Goal: Task Accomplishment & Management: Manage account settings

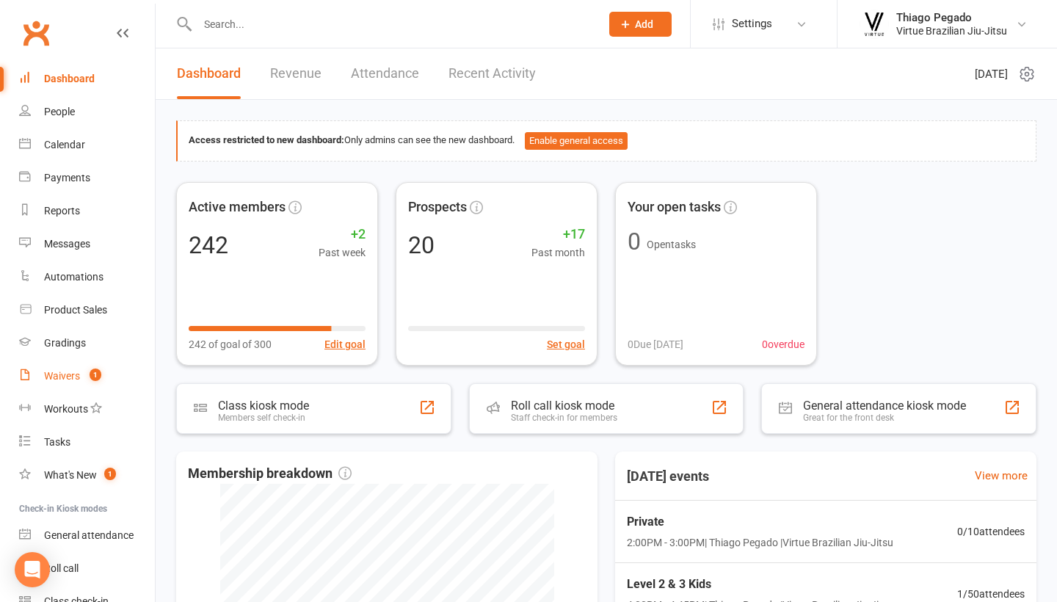
click at [106, 370] on link "Waivers 1" at bounding box center [87, 376] width 136 height 33
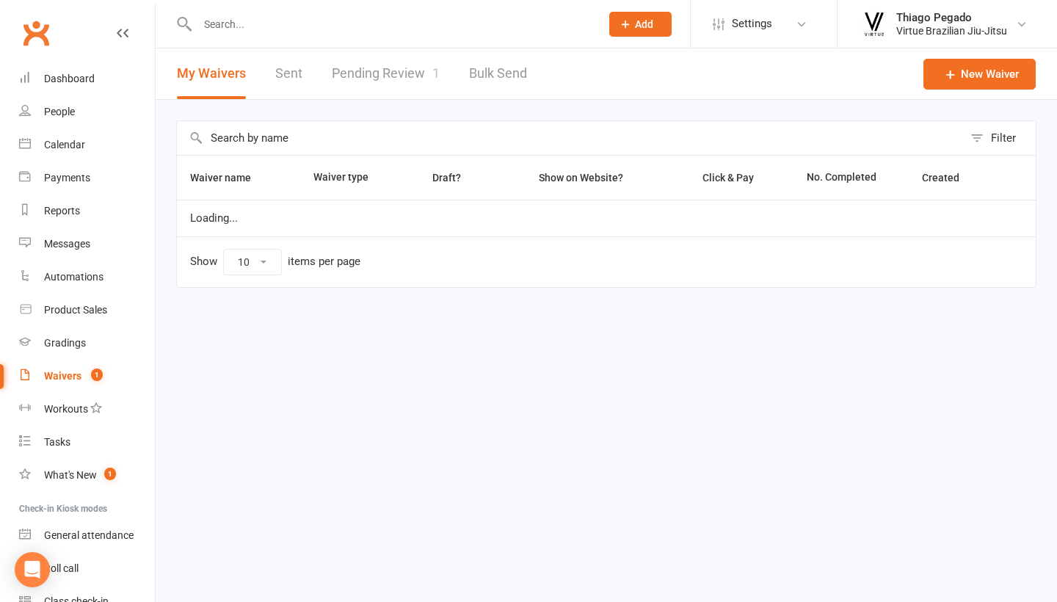
click at [388, 76] on link "Pending Review 1" at bounding box center [386, 73] width 108 height 51
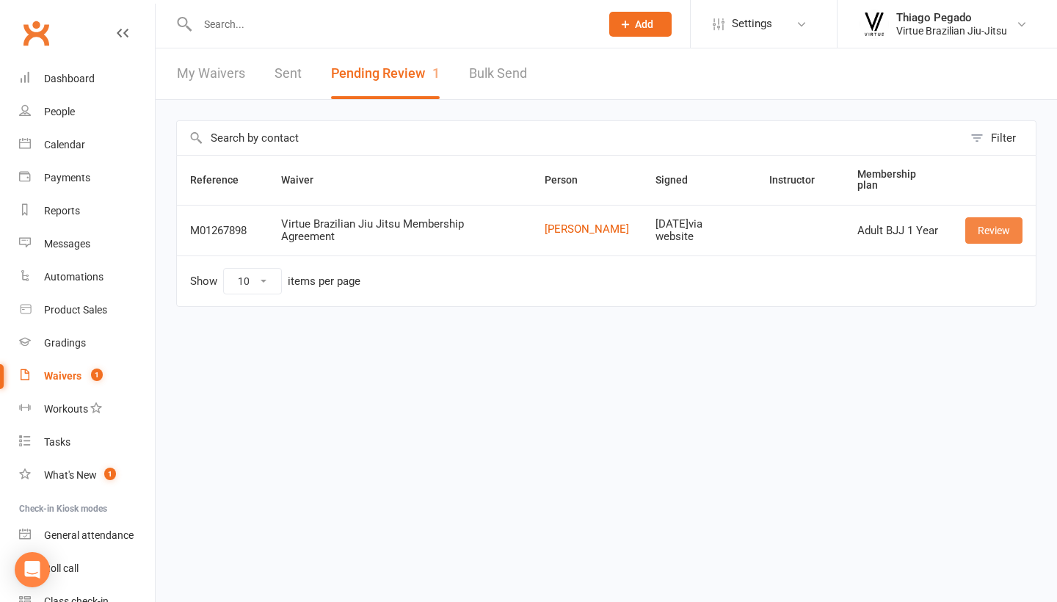
click at [1003, 231] on link "Review" at bounding box center [993, 230] width 57 height 26
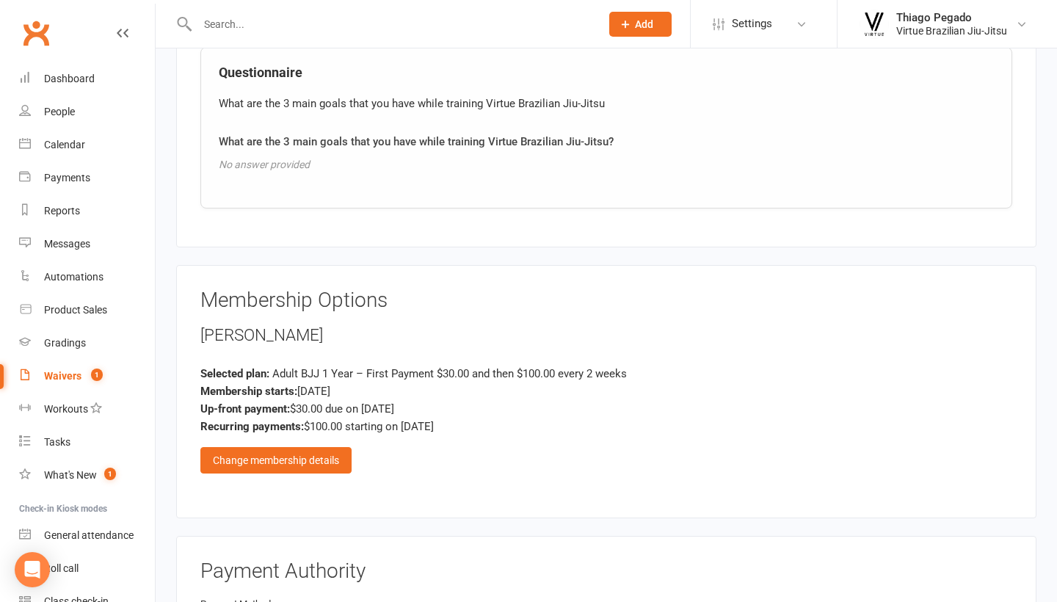
scroll to position [1053, 0]
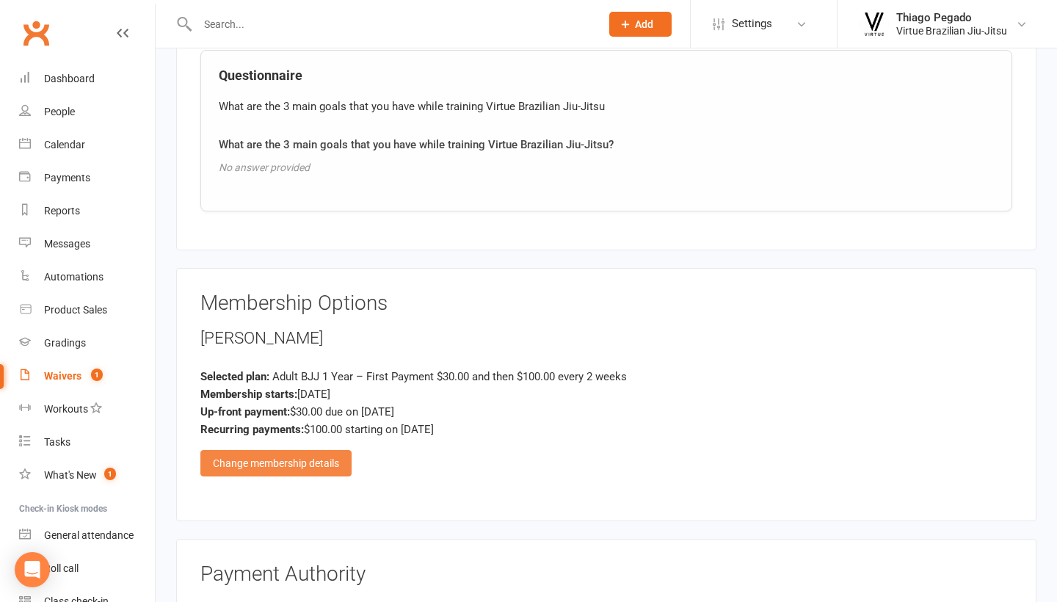
click at [327, 455] on div "Change membership details" at bounding box center [275, 463] width 151 height 26
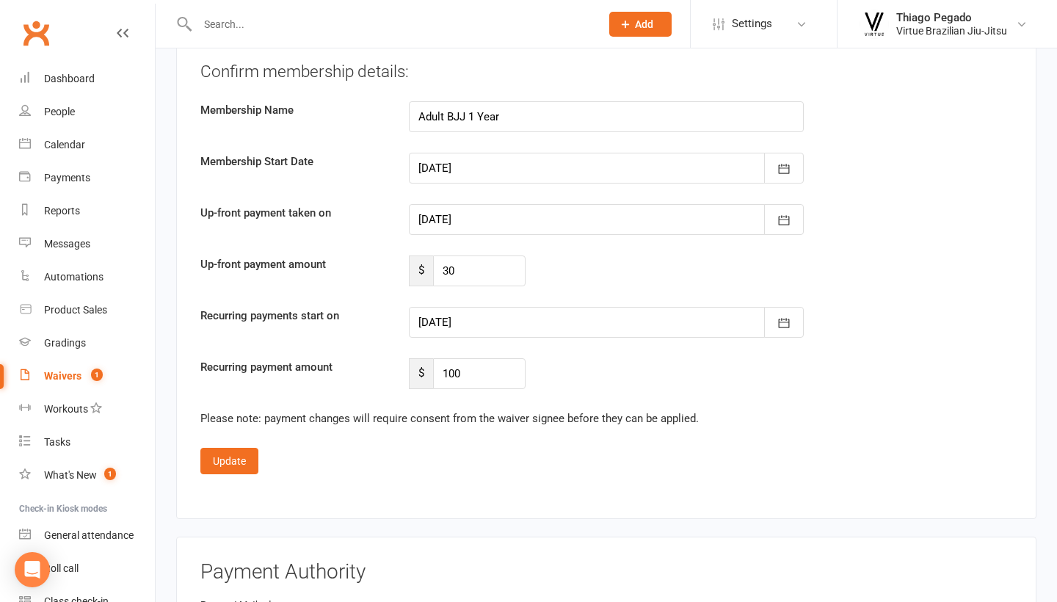
scroll to position [2259, 0]
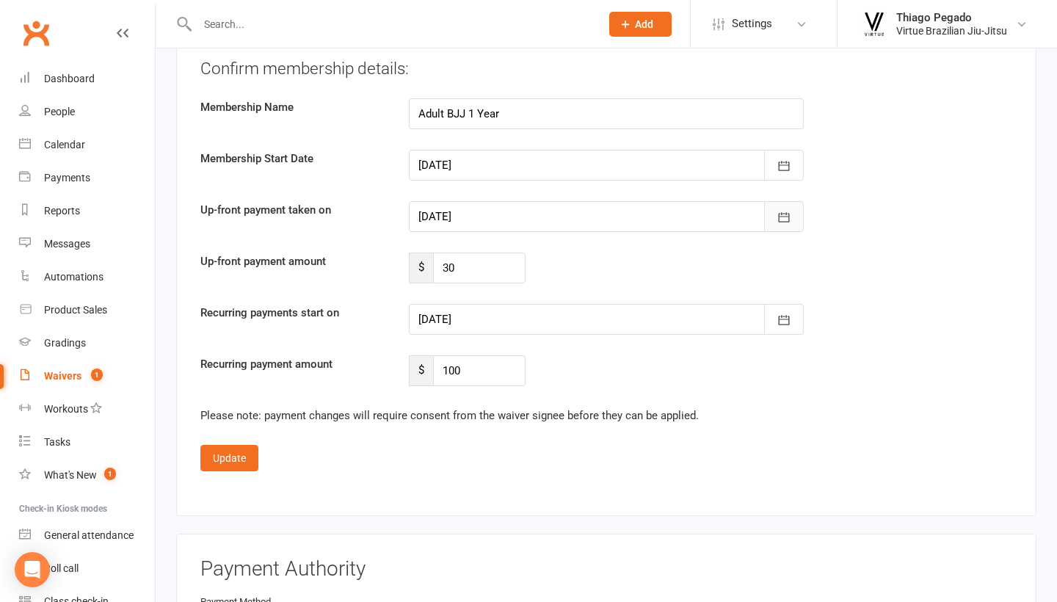
click at [785, 214] on icon "button" at bounding box center [783, 217] width 15 height 15
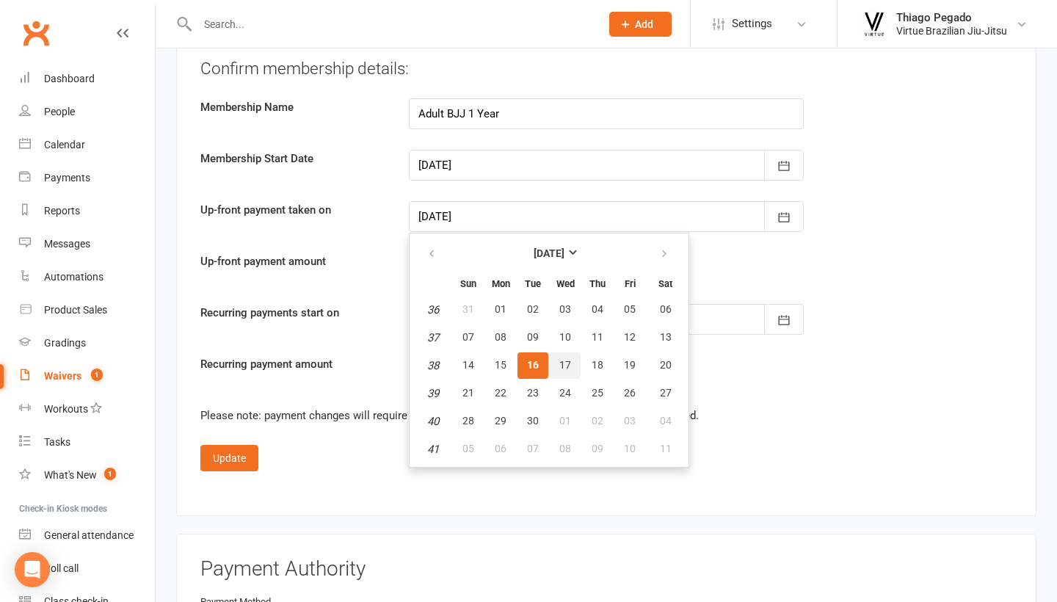
click at [566, 359] on span "17" at bounding box center [565, 365] width 12 height 12
type input "[DATE]"
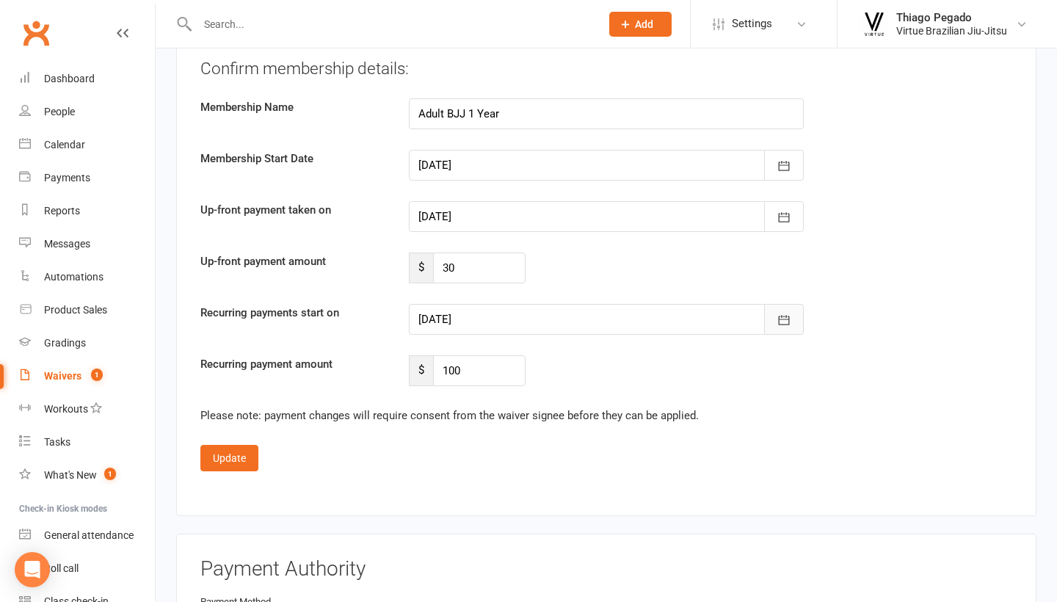
click at [797, 316] on button "button" at bounding box center [784, 319] width 40 height 31
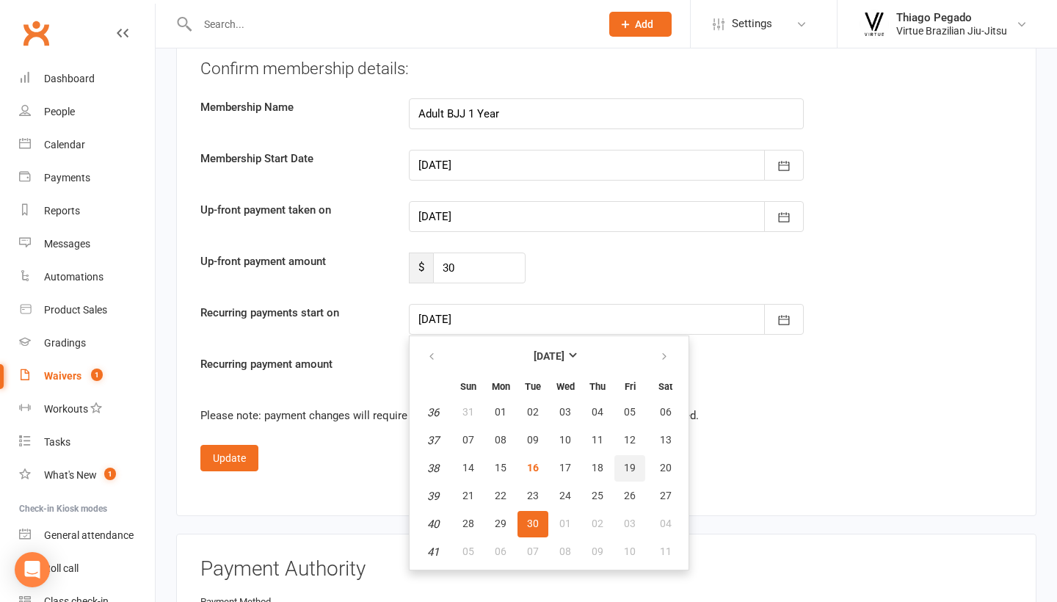
click at [637, 462] on button "19" at bounding box center [629, 468] width 31 height 26
type input "[DATE]"
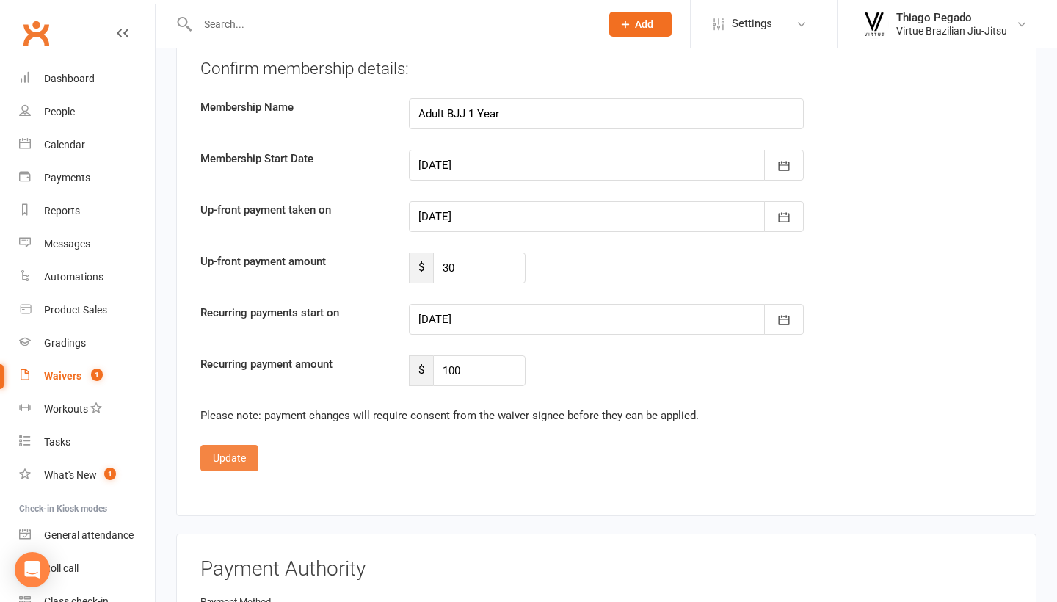
click at [224, 450] on button "Update" at bounding box center [229, 458] width 58 height 26
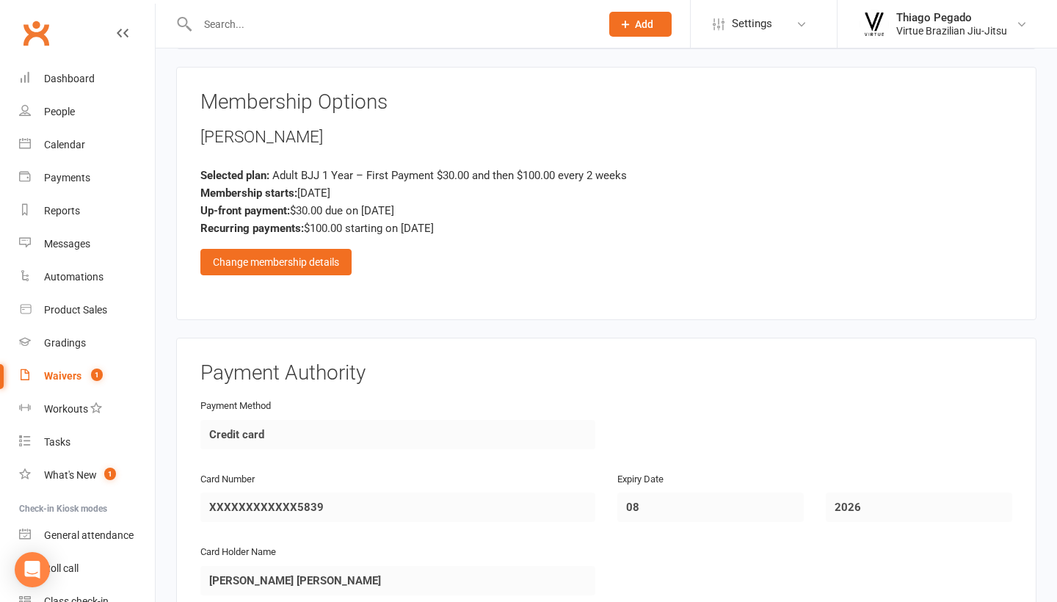
scroll to position [1254, 0]
drag, startPoint x: 204, startPoint y: 130, endPoint x: 480, endPoint y: 219, distance: 290.1
click at [480, 219] on div "[PERSON_NAME] Selected plan: Adult BJJ 1 Year – First Payment $30.00 and then $…" at bounding box center [606, 201] width 812 height 150
copy div "[PERSON_NAME] Selected plan: Adult BJJ 1 Year – First Payment $30.00 and then $…"
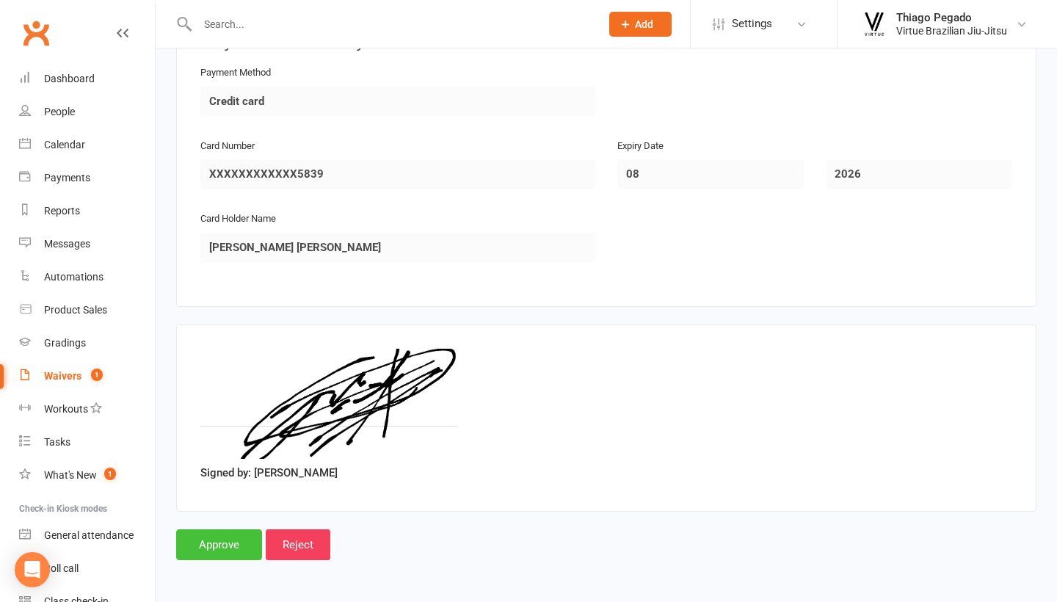
scroll to position [1588, 0]
click at [231, 536] on input "Approve" at bounding box center [219, 544] width 86 height 31
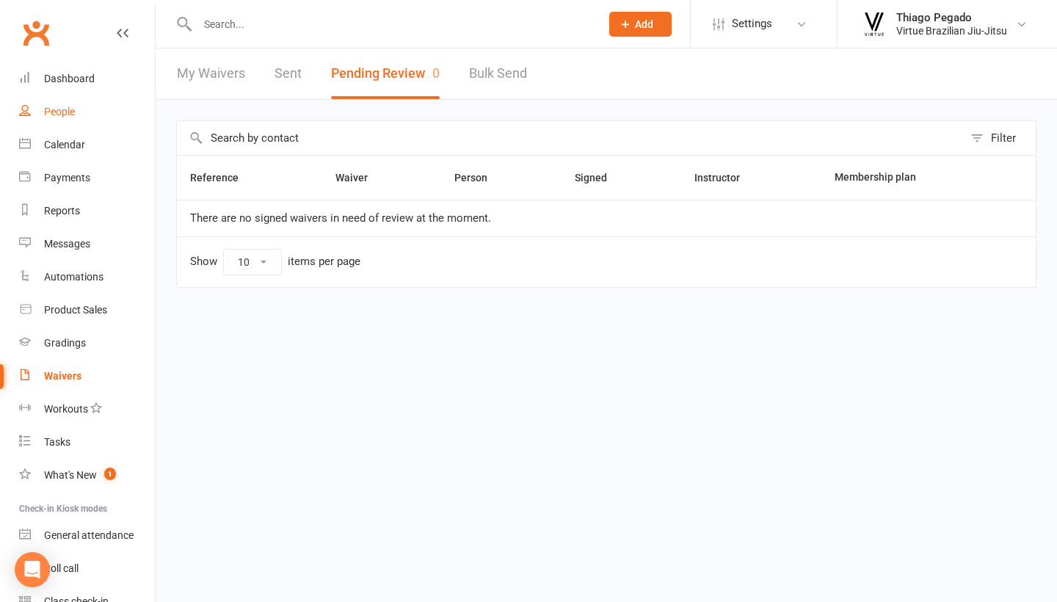
click at [66, 118] on link "People" at bounding box center [87, 111] width 136 height 33
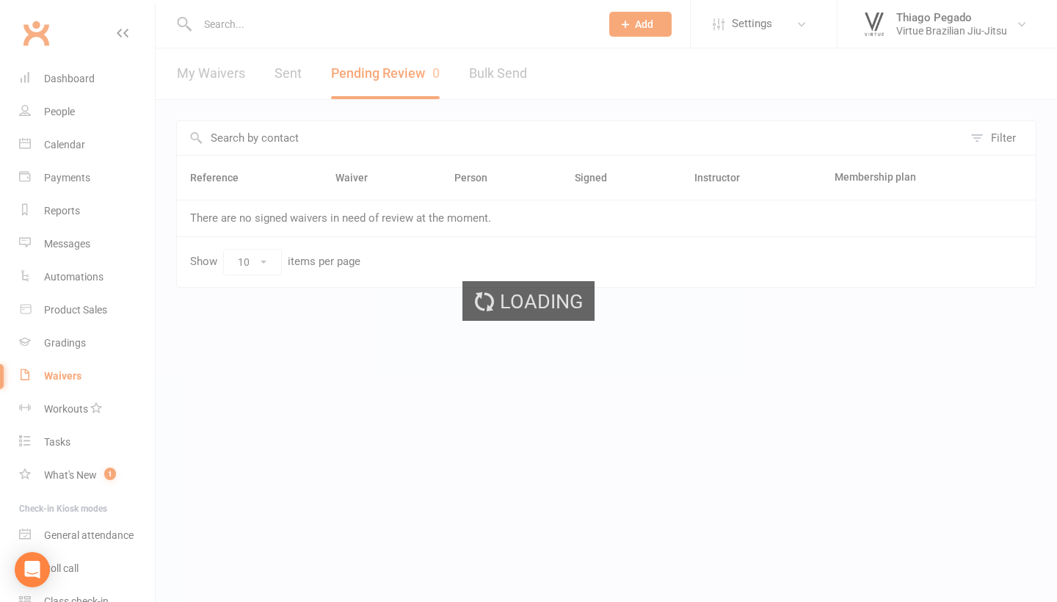
select select "100"
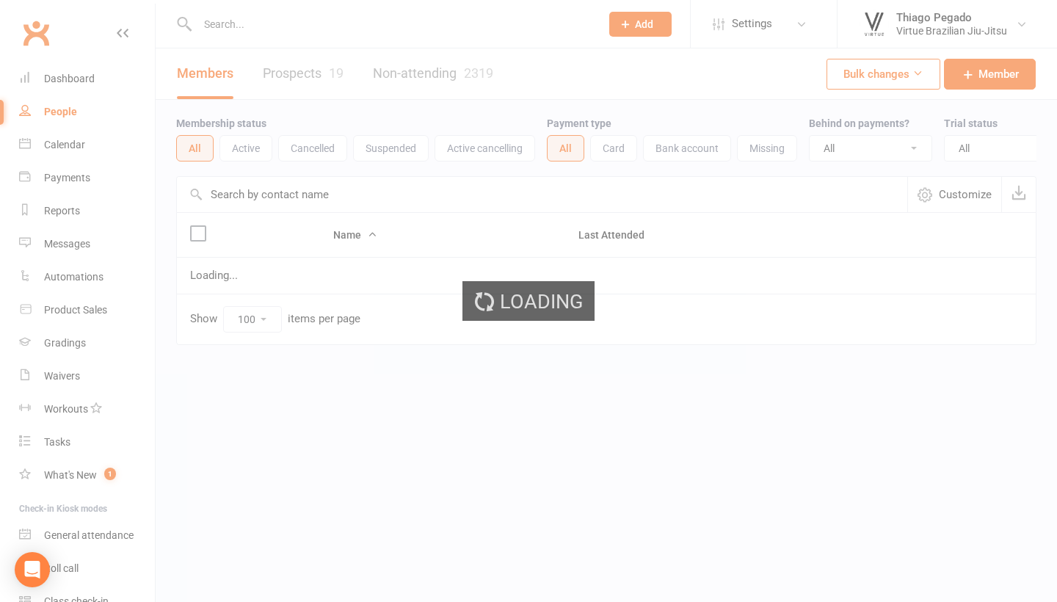
click at [327, 148] on div "Loading" at bounding box center [528, 301] width 1057 height 602
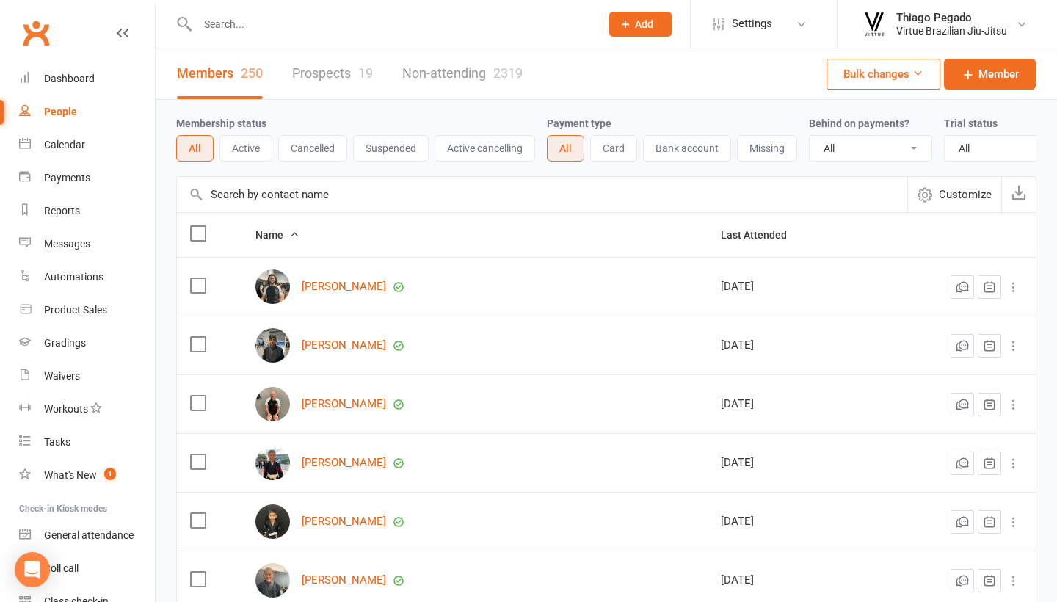
click at [327, 148] on button "Cancelled" at bounding box center [312, 148] width 69 height 26
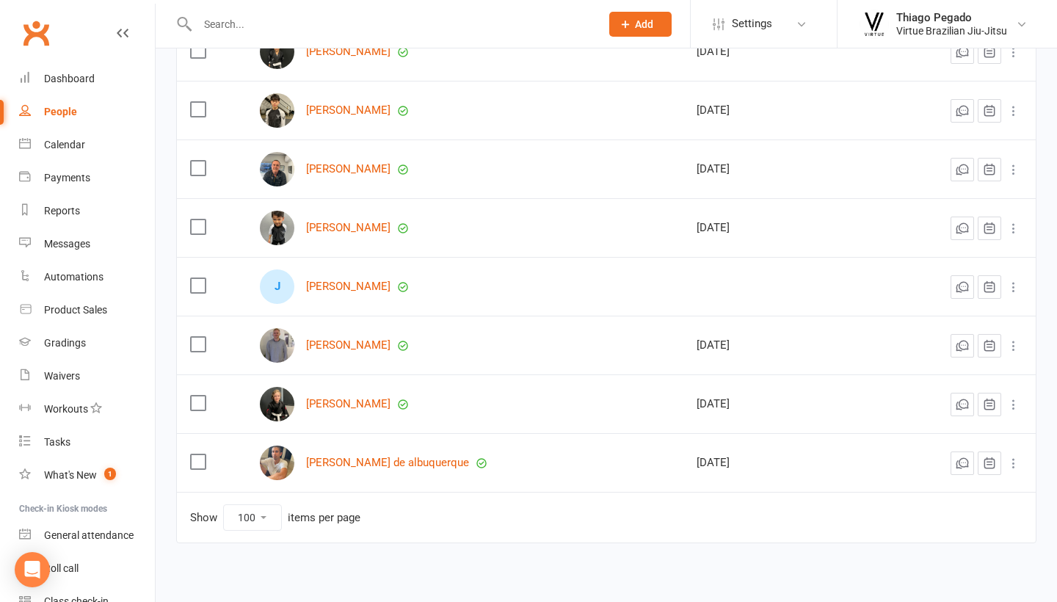
scroll to position [244, 0]
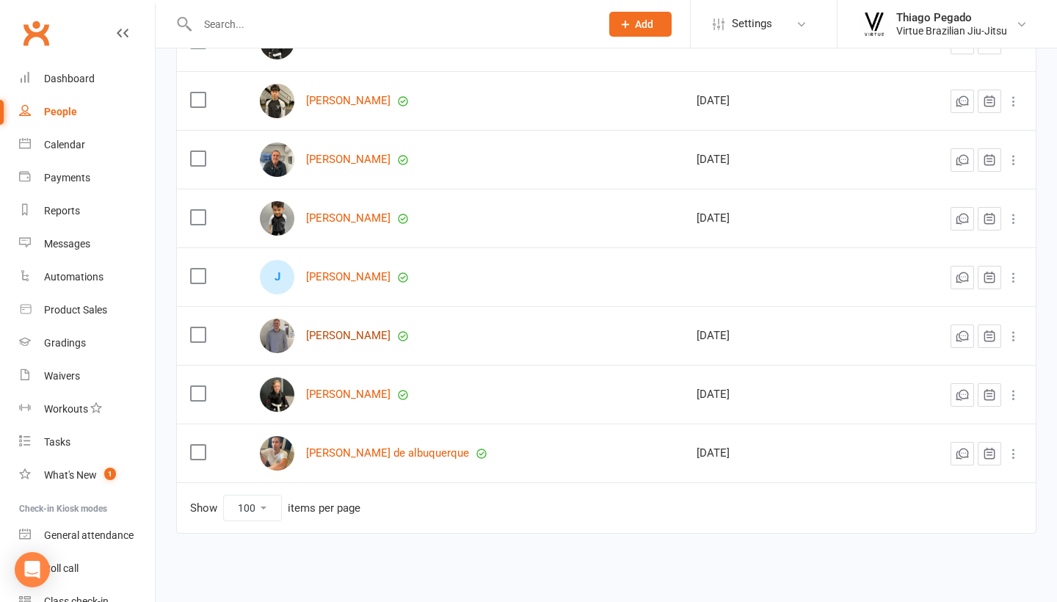
click at [327, 336] on link "Luke Adams" at bounding box center [348, 336] width 84 height 12
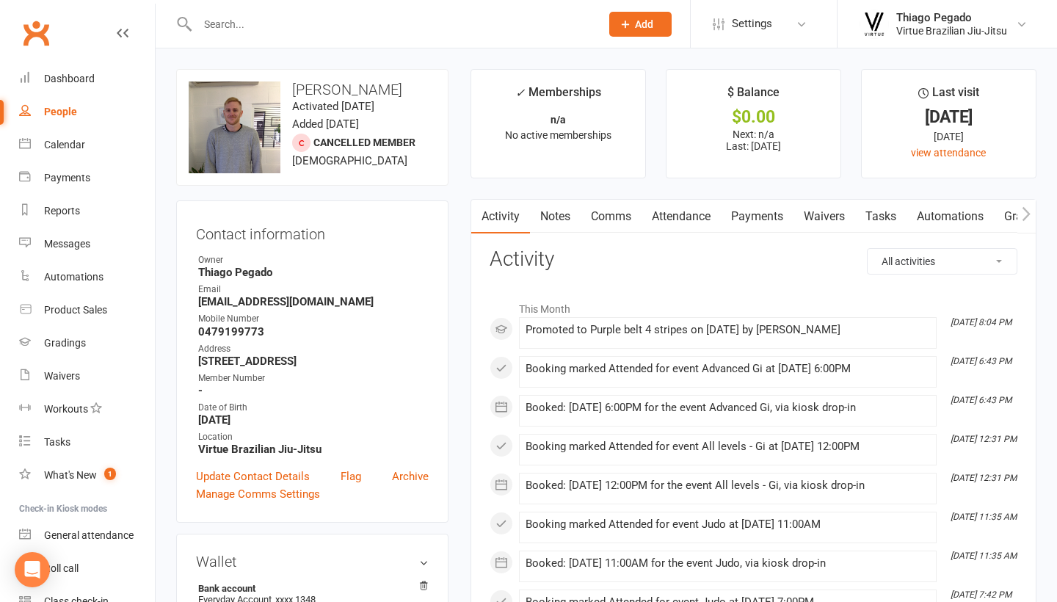
click at [280, 299] on strong "Lukeadamskyoto@gmail.com" at bounding box center [313, 301] width 230 height 13
copy render-form-field "Lukeadamskyoto@gmail.com"
click at [69, 112] on div "People" at bounding box center [60, 112] width 33 height 12
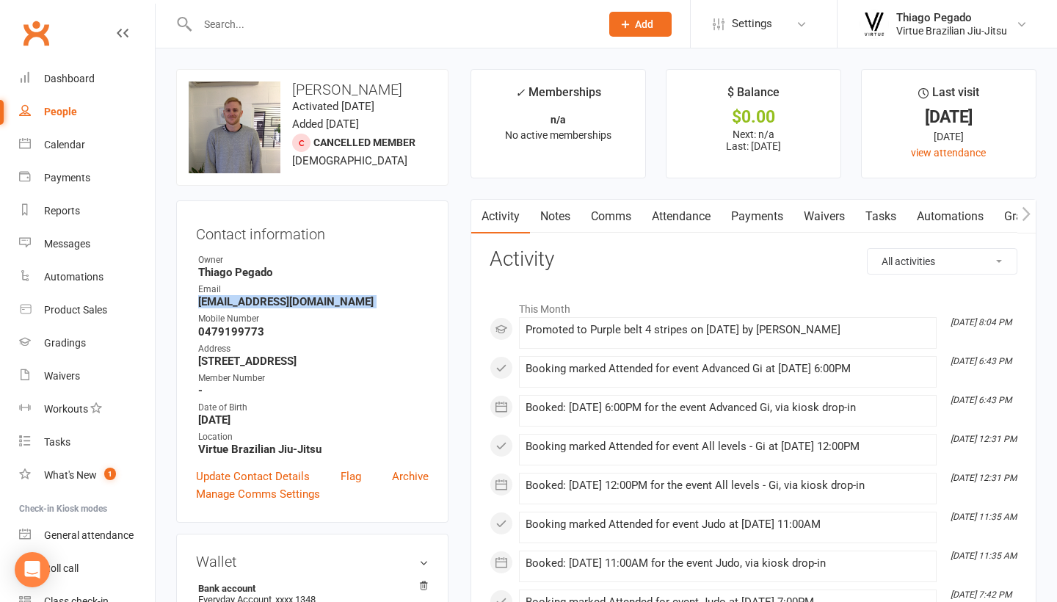
select select "100"
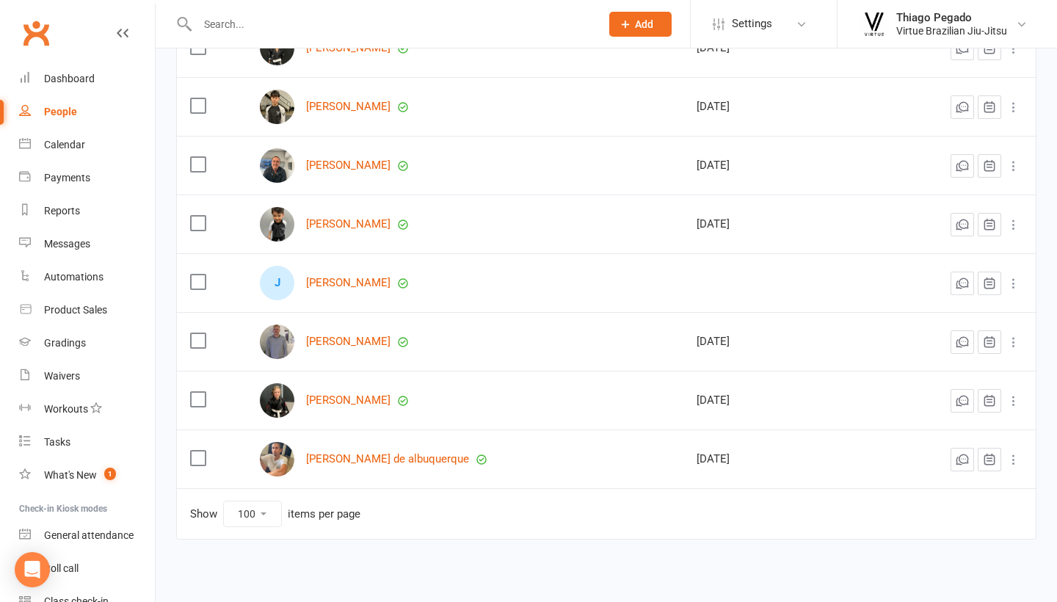
scroll to position [254, 0]
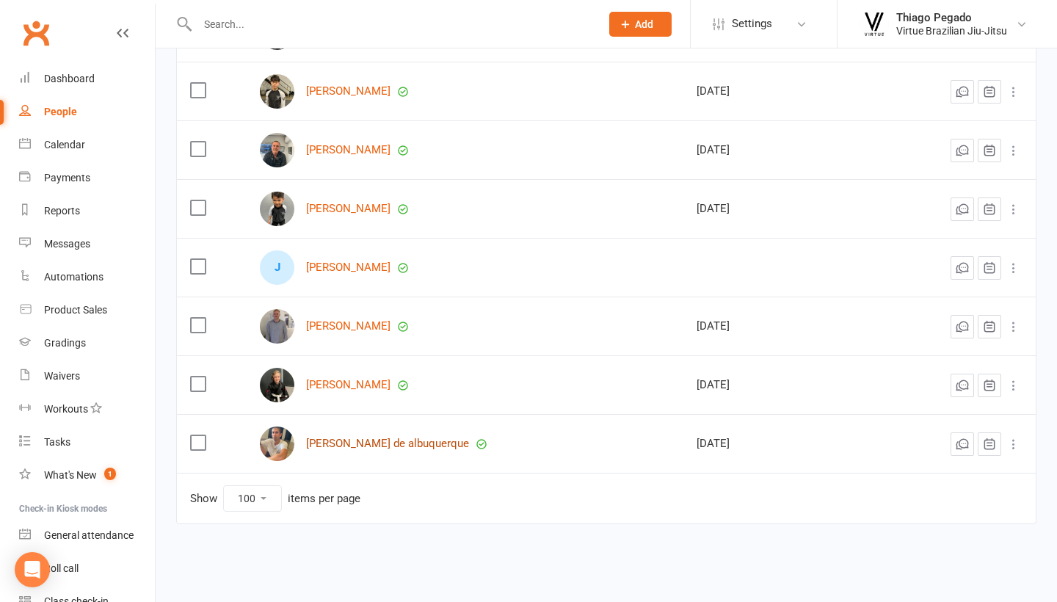
click at [333, 443] on link "Vinicius Sanches de albuquerque" at bounding box center [387, 443] width 163 height 12
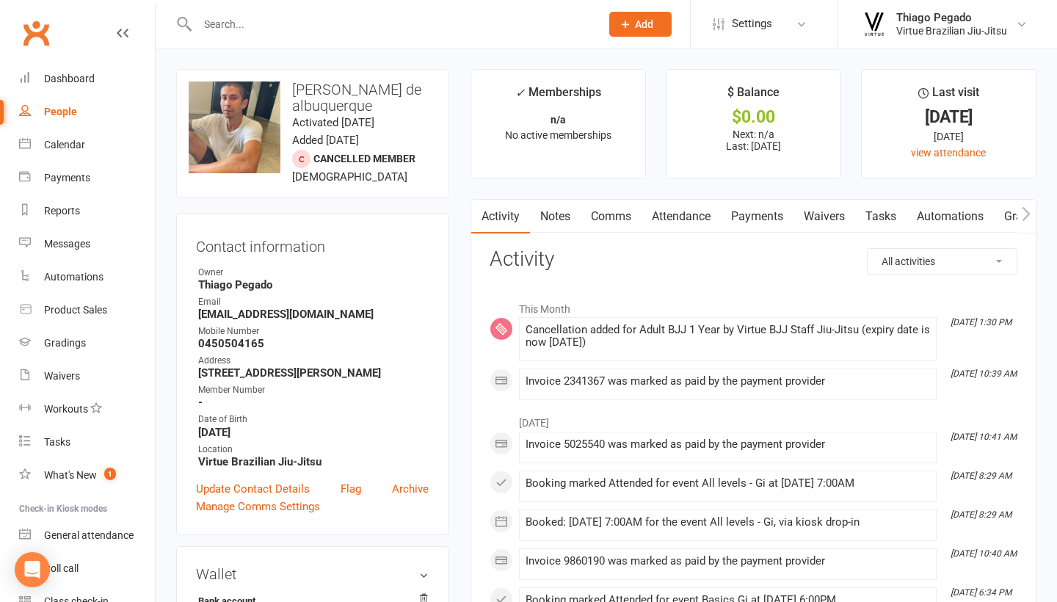
click at [282, 310] on strong "Vinicius.nishi@gmail.com" at bounding box center [313, 314] width 230 height 13
copy render-form-field "Vinicius.nishi@gmail.com"
click at [65, 117] on link "People" at bounding box center [87, 111] width 136 height 33
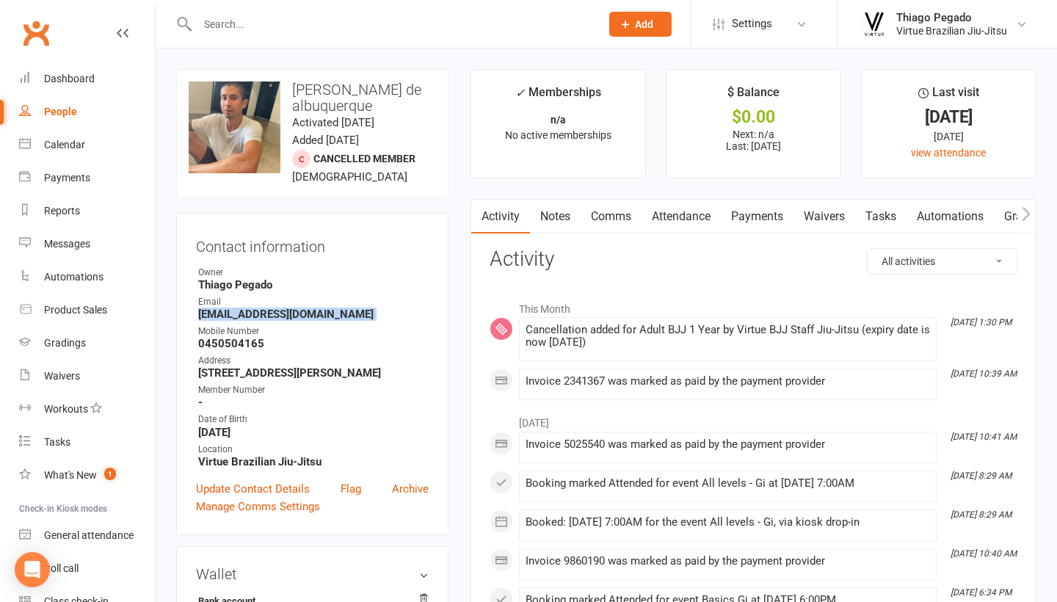
select select "100"
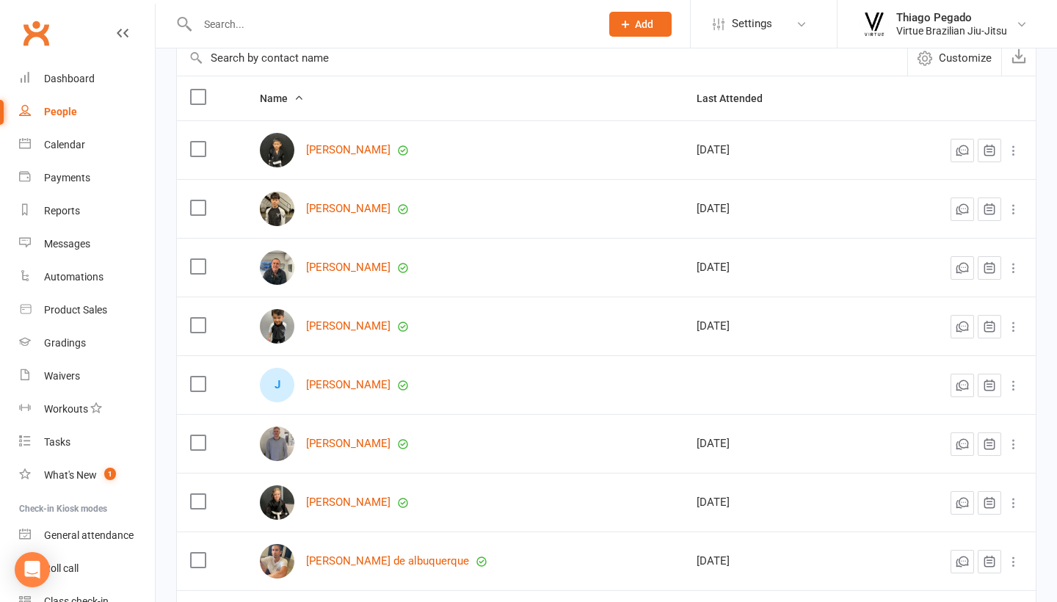
scroll to position [159, 0]
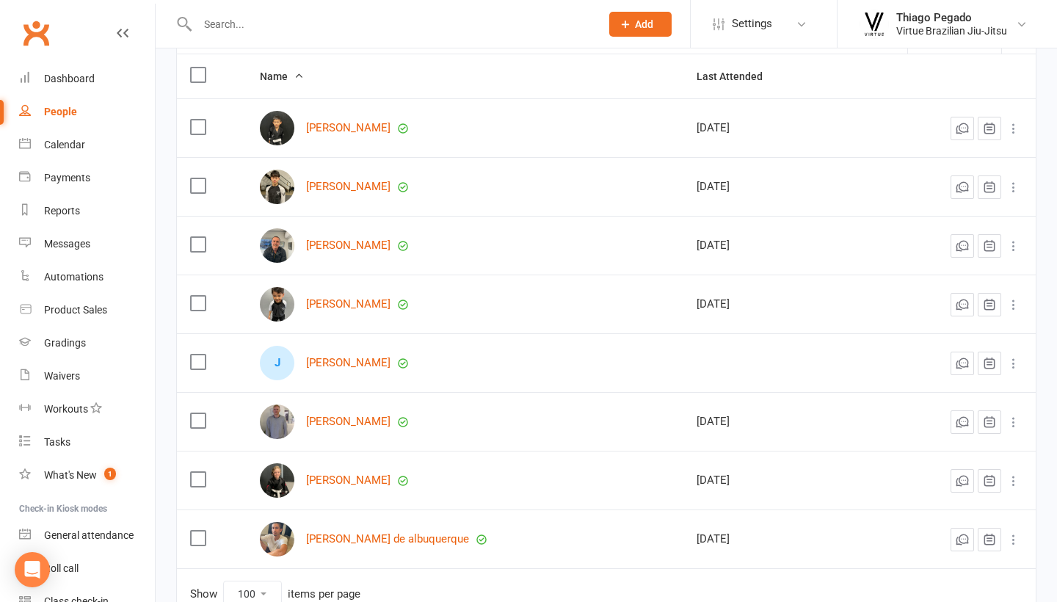
click at [195, 419] on label at bounding box center [197, 420] width 15 height 15
click at [195, 413] on input "checkbox" at bounding box center [197, 413] width 15 height 0
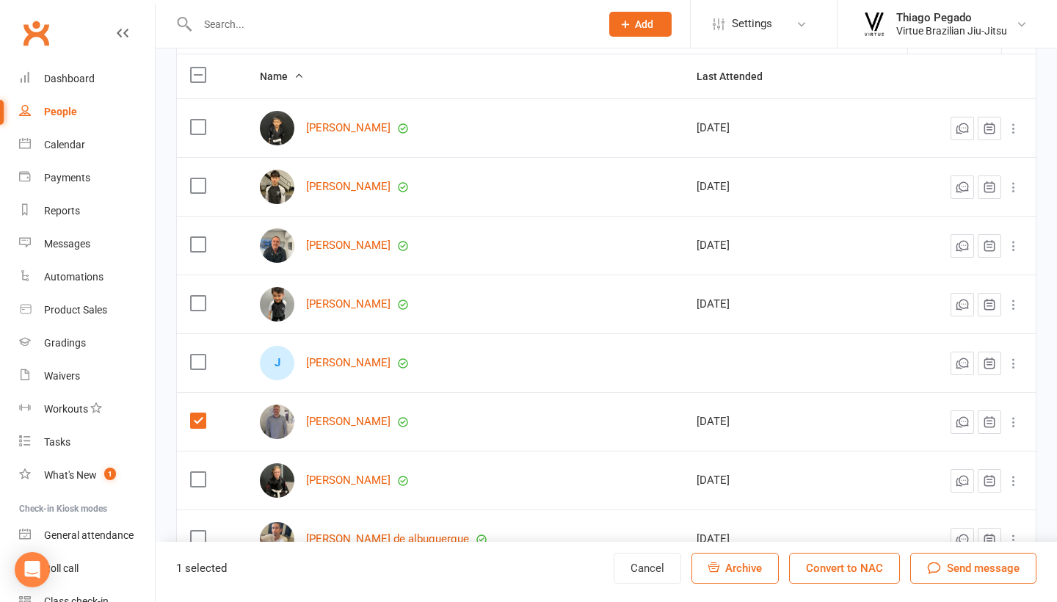
click at [202, 533] on label at bounding box center [197, 538] width 15 height 15
click at [202, 531] on input "checkbox" at bounding box center [197, 531] width 15 height 0
click at [853, 566] on button "Convert to NAC" at bounding box center [844, 568] width 111 height 31
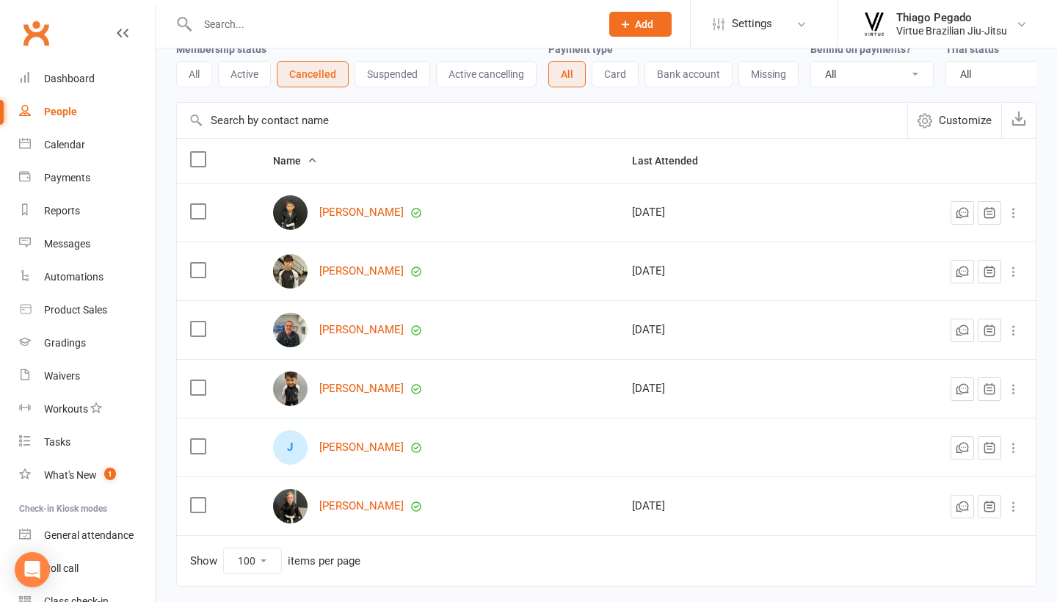
scroll to position [67, 0]
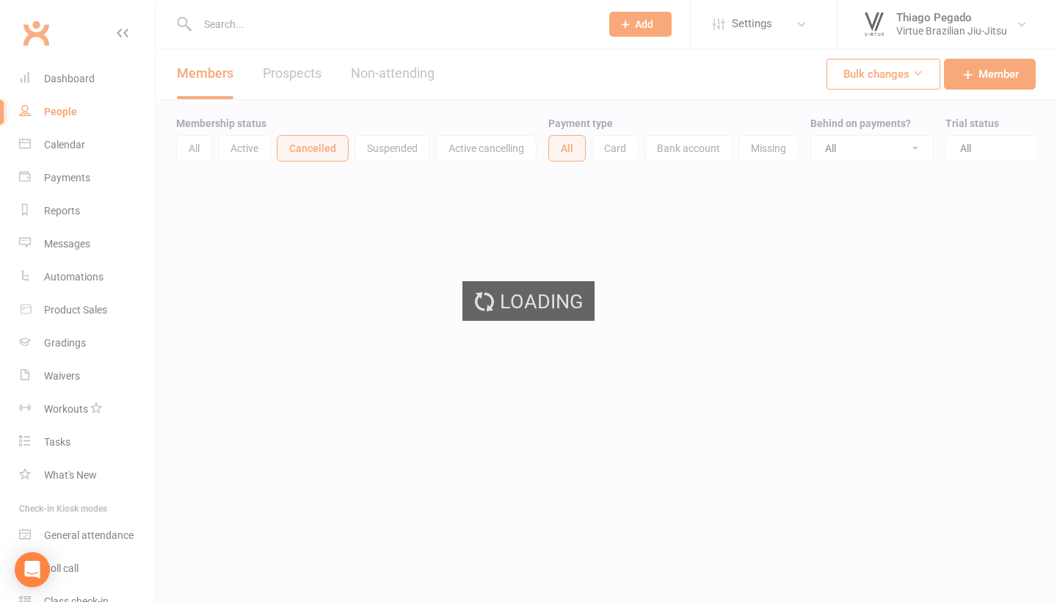
select select "100"
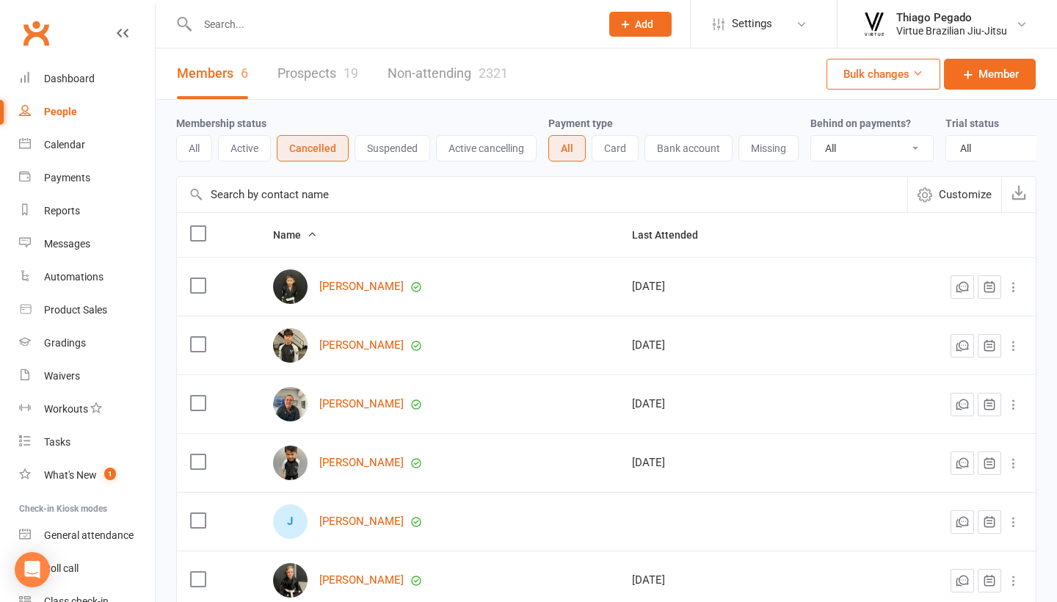
click at [249, 148] on button "Active" at bounding box center [244, 148] width 53 height 26
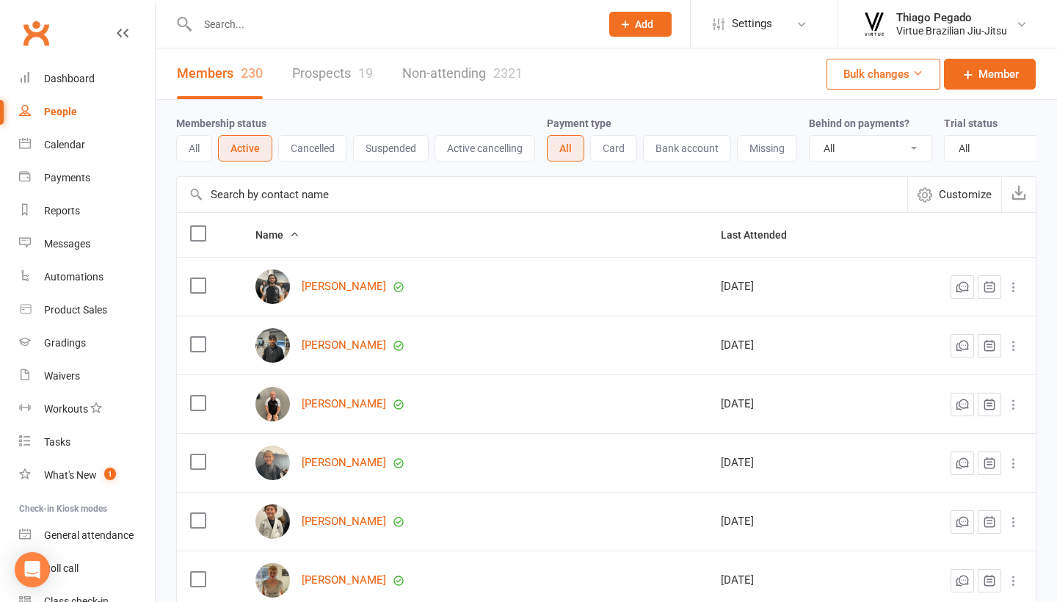
click at [321, 152] on button "Cancelled" at bounding box center [312, 148] width 69 height 26
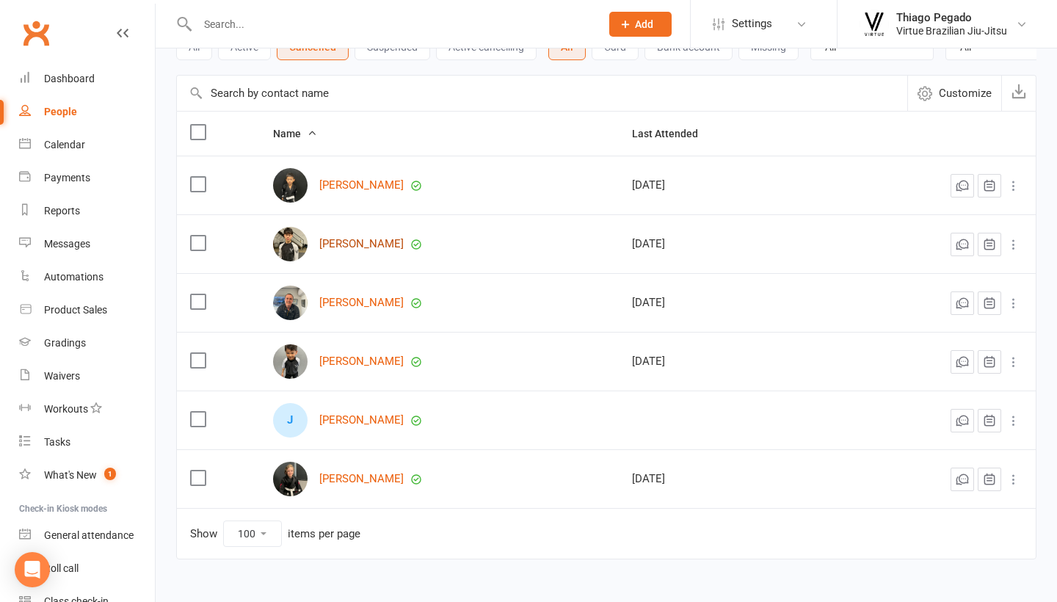
scroll to position [109, 0]
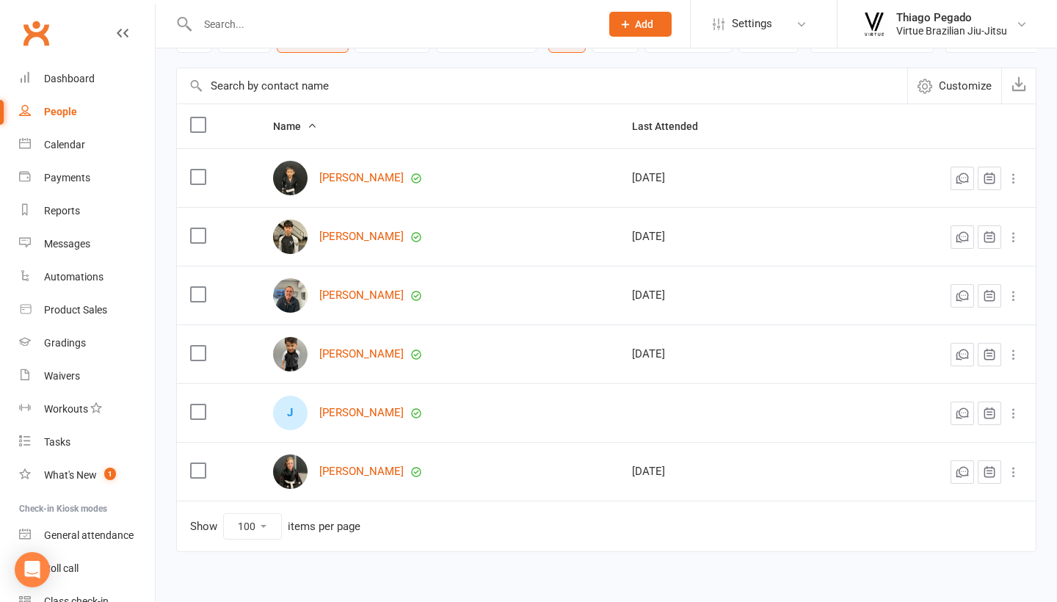
click at [372, 422] on div "J Jaime Corral Aguirre" at bounding box center [439, 413] width 332 height 34
click at [390, 409] on link "[PERSON_NAME]" at bounding box center [361, 413] width 84 height 12
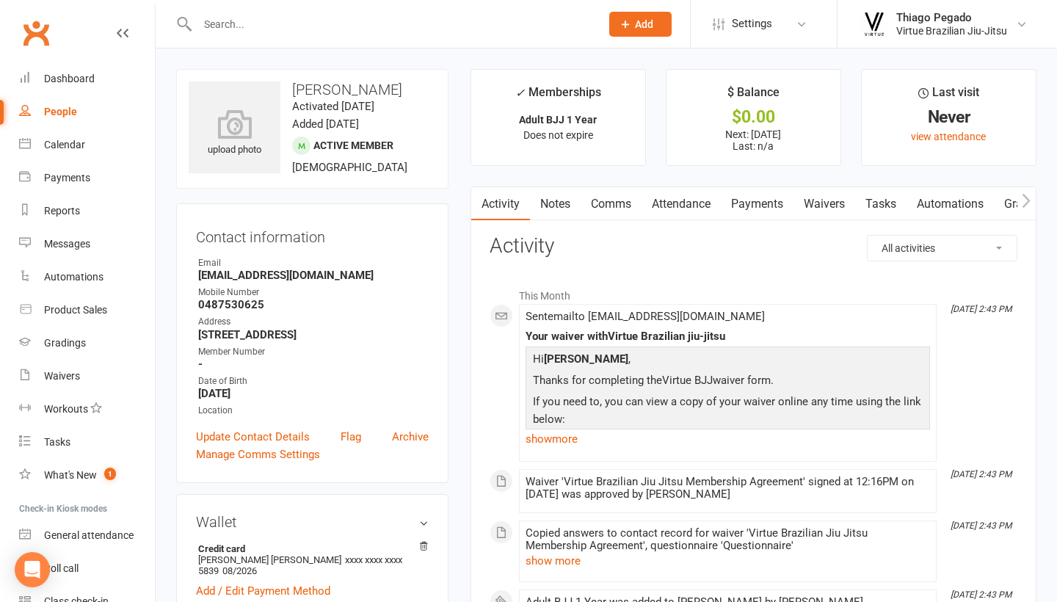
click at [73, 115] on div "People" at bounding box center [60, 112] width 33 height 12
select select "100"
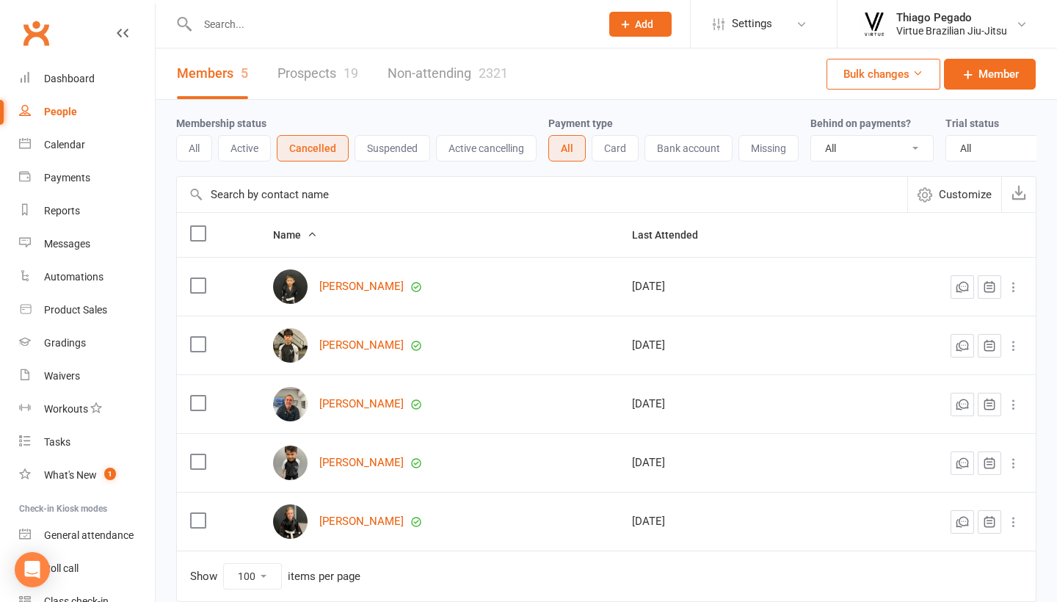
click at [251, 151] on button "Active" at bounding box center [244, 148] width 53 height 26
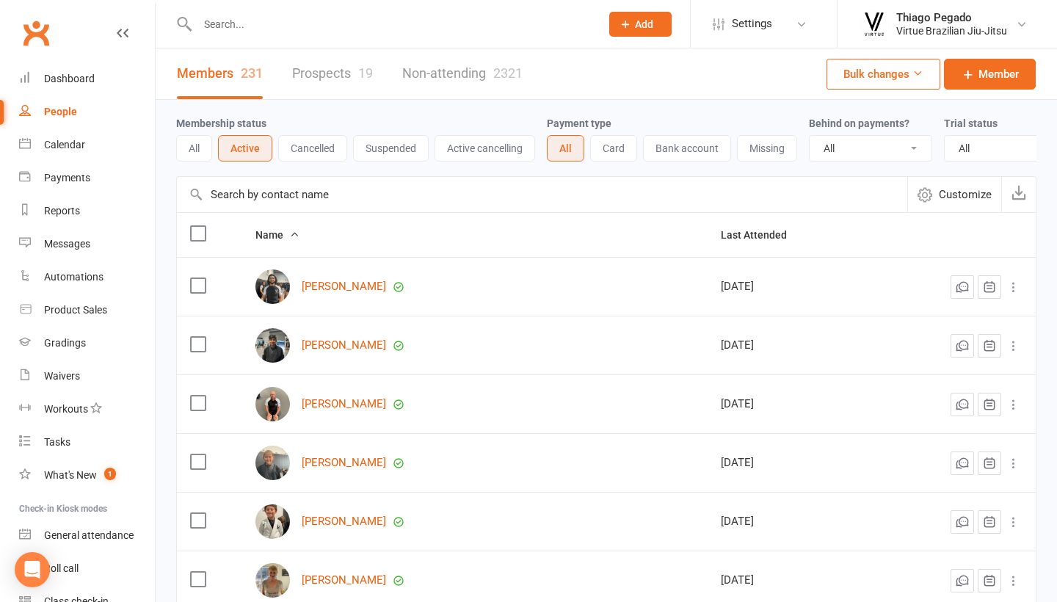
click at [388, 152] on button "Suspended" at bounding box center [391, 148] width 76 height 26
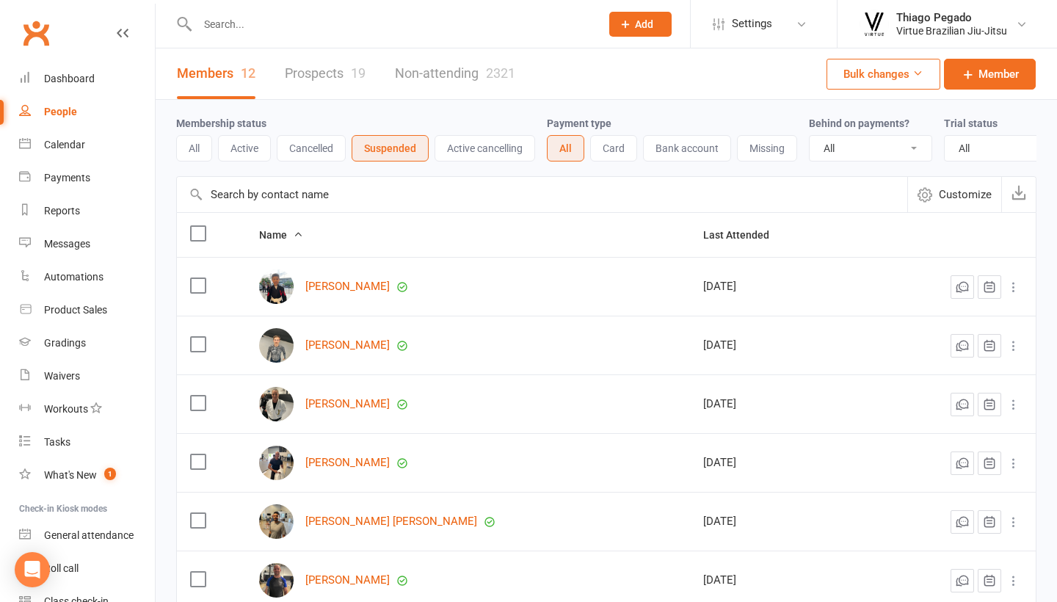
click at [477, 153] on button "Active cancelling" at bounding box center [484, 148] width 101 height 26
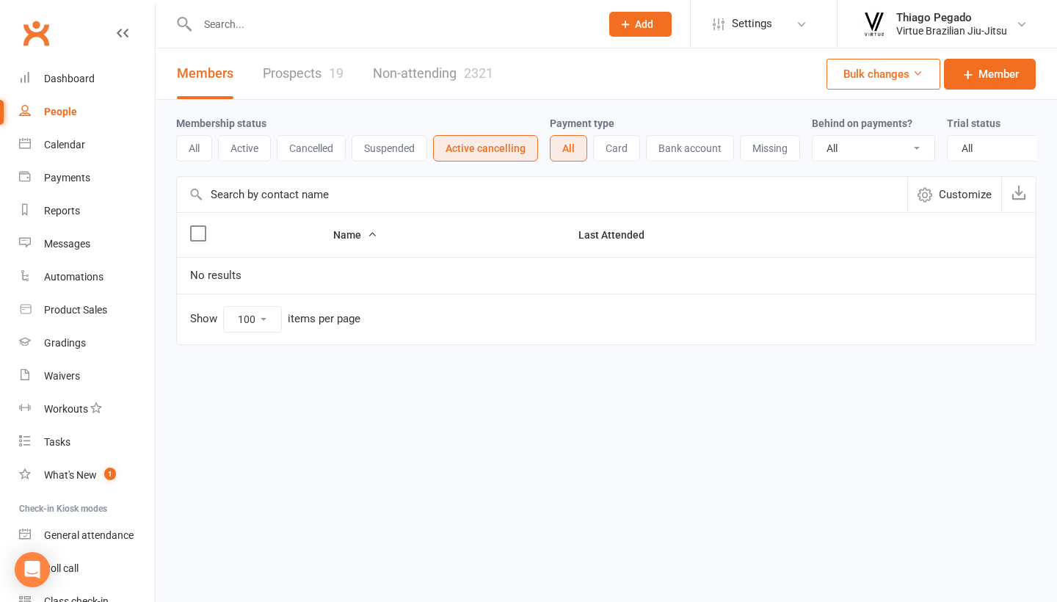
click at [248, 150] on button "Active" at bounding box center [244, 148] width 53 height 26
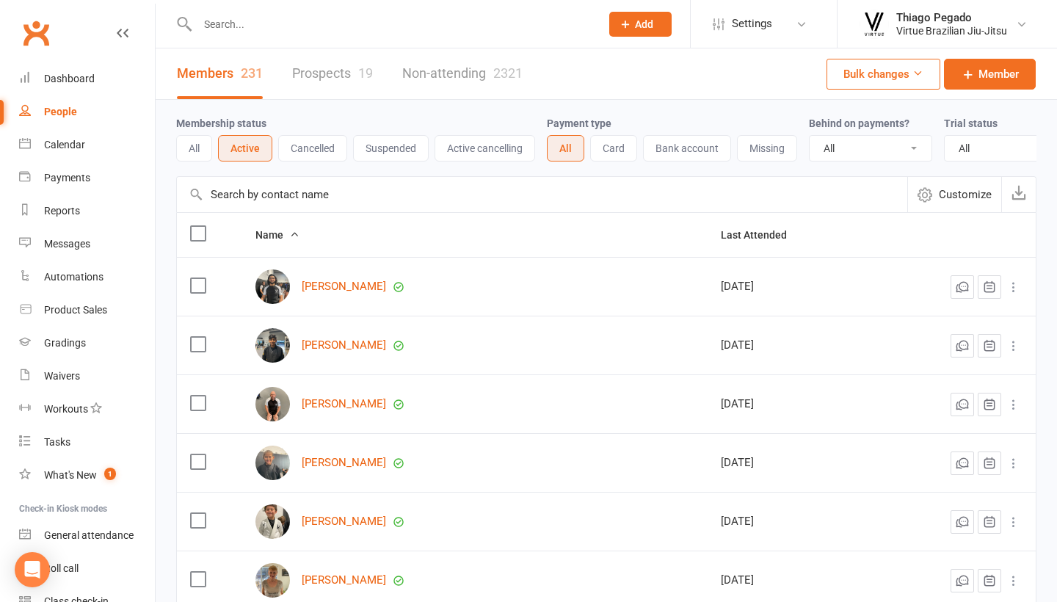
click at [906, 143] on select "All No Yes" at bounding box center [871, 148] width 122 height 25
select select "true"
